Goal: Task Accomplishment & Management: Complete application form

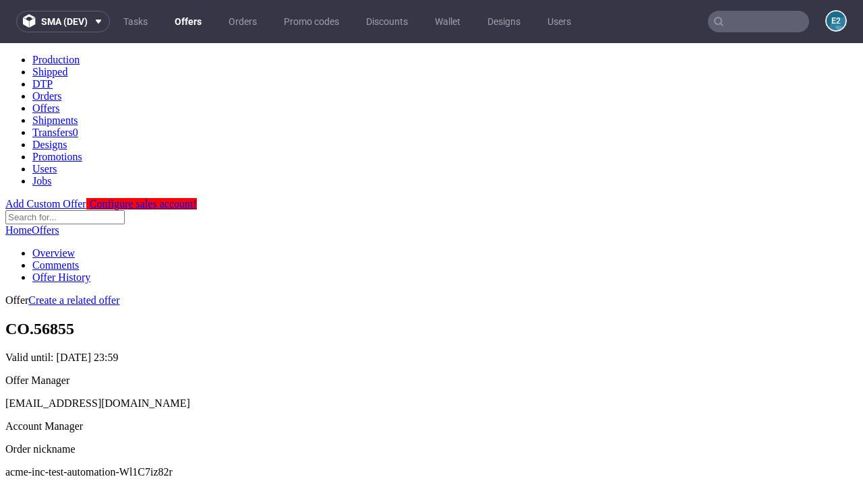
scroll to position [133, 0]
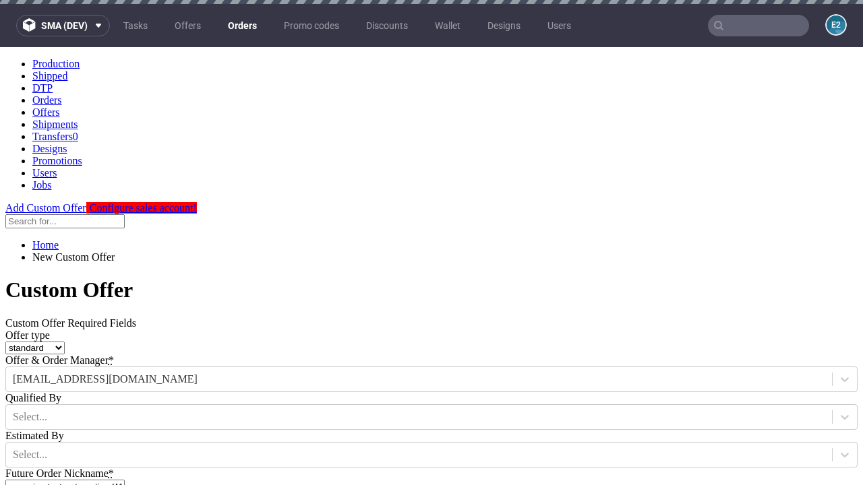
type input "acme-inc-test-automation-Wl1C7iz82r"
type input "[DATE]"
type input "[EMAIL_ADDRESS][DOMAIN_NAME]"
select select "gb"
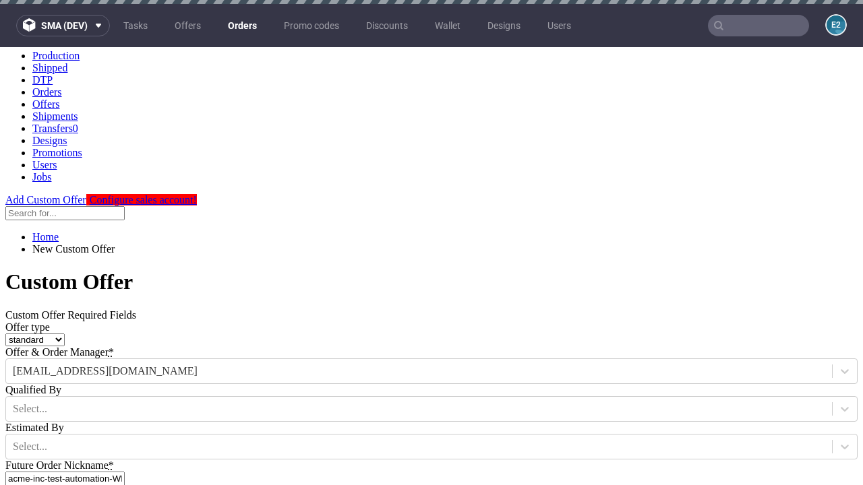
scroll to position [4, 0]
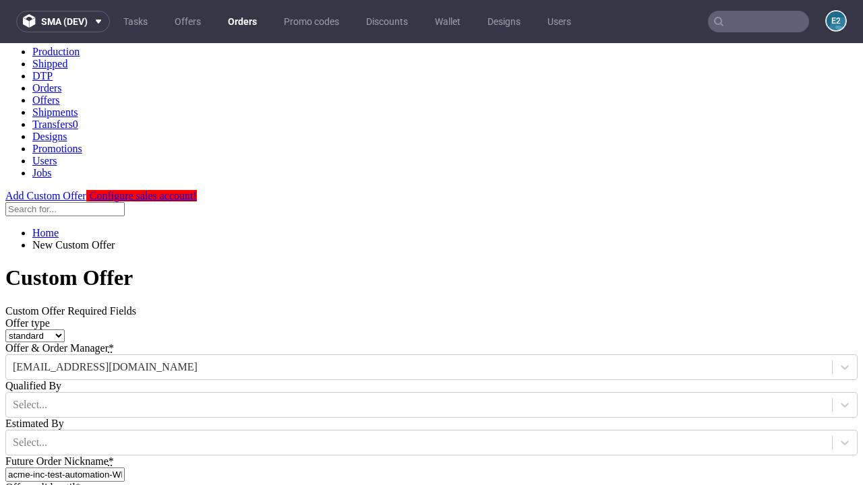
type input "[EMAIL_ADDRESS][DOMAIN_NAME]"
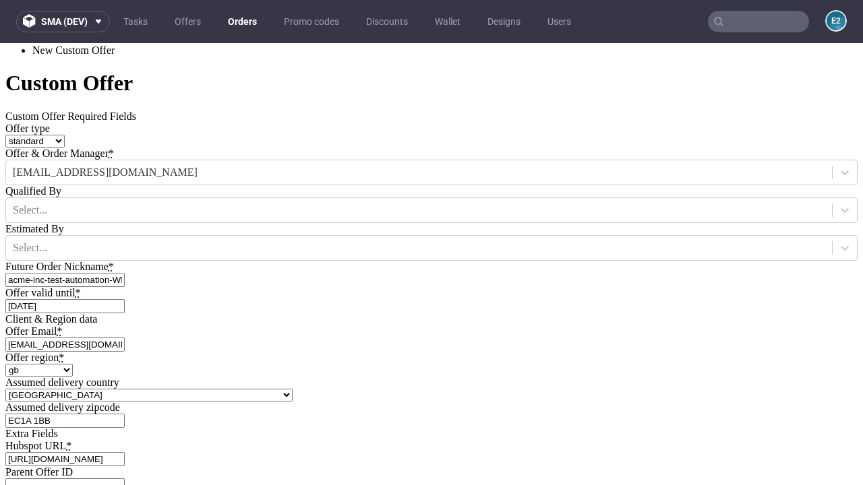
scroll to position [459, 0]
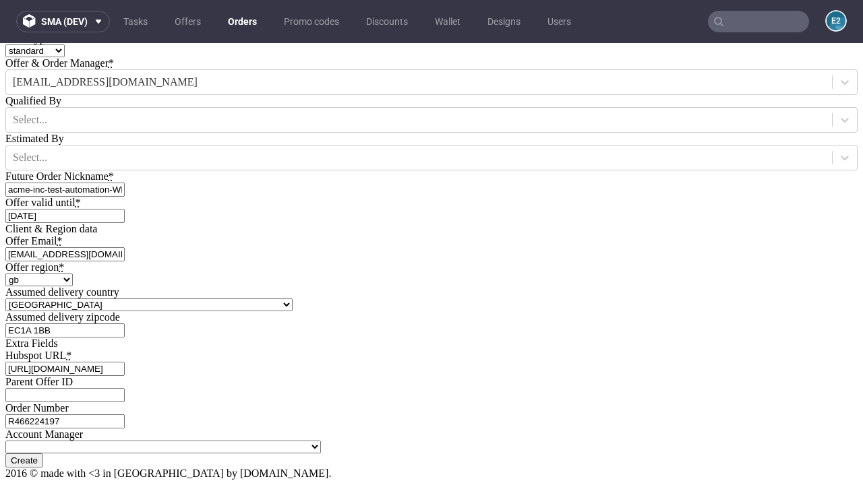
type input "[URL][DOMAIN_NAME]"
click at [43, 454] on input "Create" at bounding box center [24, 461] width 38 height 14
type input "Please wait..."
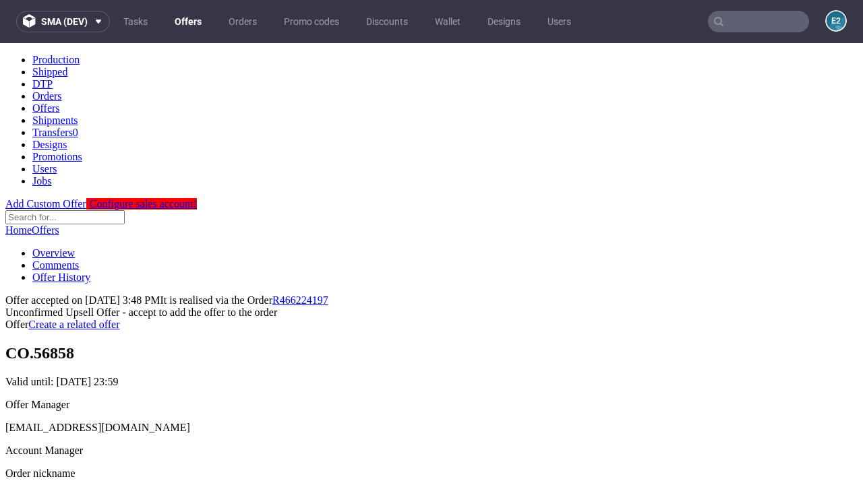
scroll to position [208, 0]
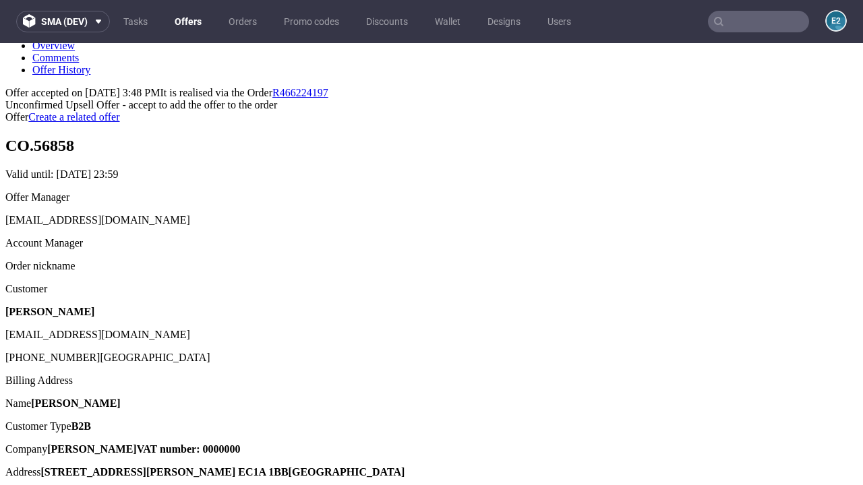
type input "In progress..."
